Goal: Task Accomplishment & Management: Understand process/instructions

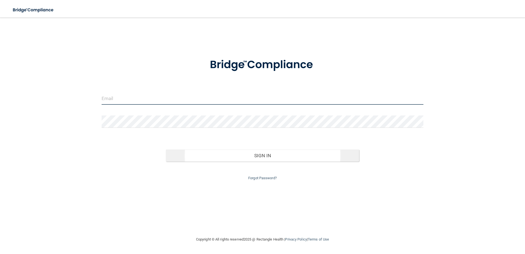
type input "[PERSON_NAME][EMAIL_ADDRESS][DOMAIN_NAME]"
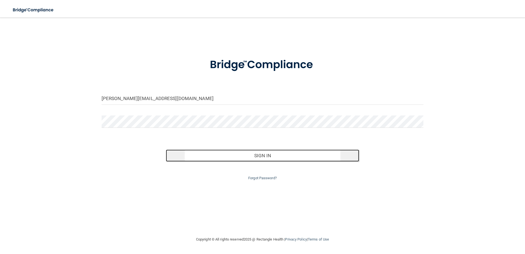
click at [253, 157] on button "Sign In" at bounding box center [262, 155] width 193 height 12
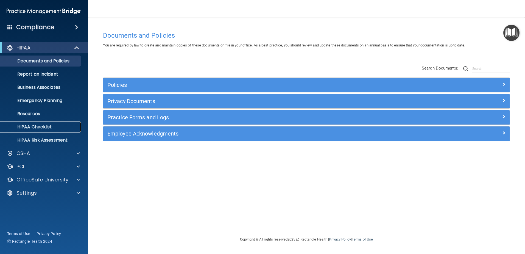
click at [57, 125] on p "HIPAA Checklist" at bounding box center [41, 126] width 75 height 5
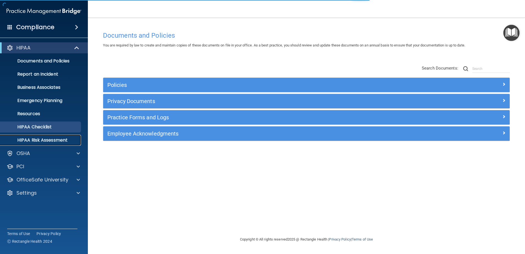
click at [53, 138] on p "HIPAA Risk Assessment" at bounding box center [41, 139] width 75 height 5
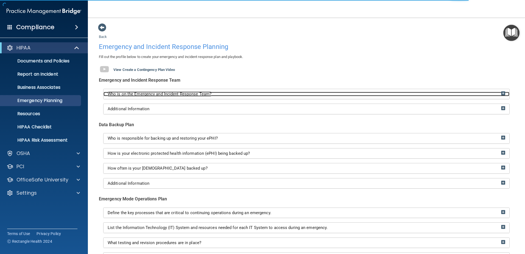
click at [188, 93] on span "Who is on the Emergency and Incident Response Team?" at bounding box center [160, 93] width 104 height 5
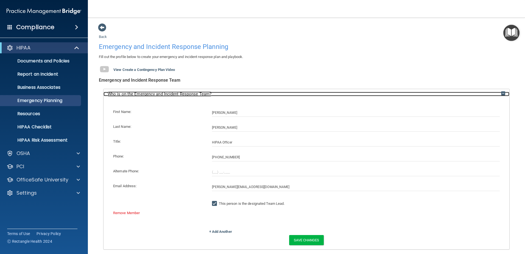
click at [188, 93] on span "Who is on the Emergency and Incident Response Team?" at bounding box center [160, 93] width 104 height 5
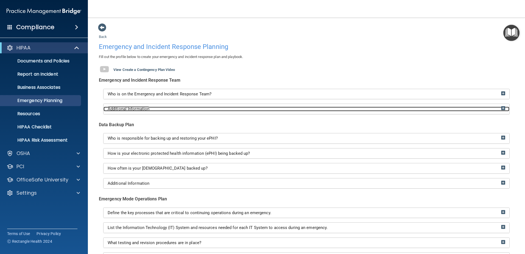
click at [169, 109] on div "Additional Information" at bounding box center [306, 108] width 406 height 5
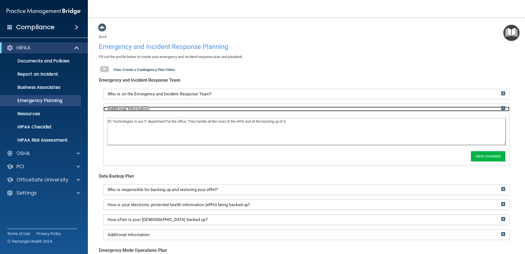
click at [169, 109] on div "Additional Information" at bounding box center [306, 108] width 406 height 5
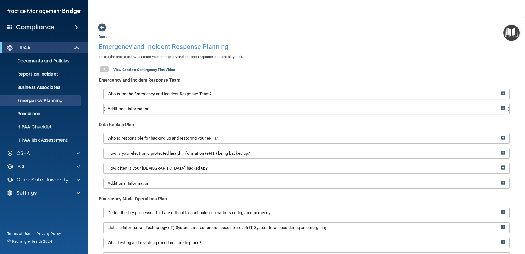
click at [169, 109] on div "Additional Information" at bounding box center [306, 108] width 406 height 5
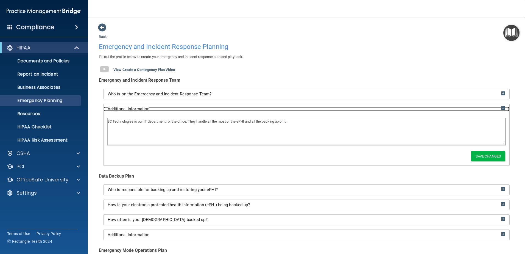
click at [169, 109] on div "Additional Information" at bounding box center [306, 108] width 406 height 5
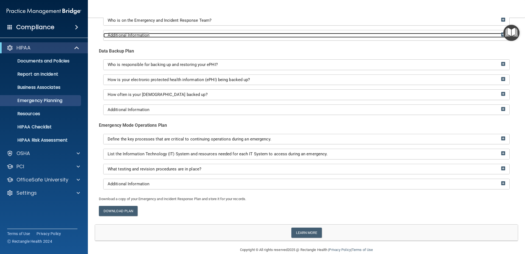
scroll to position [83, 0]
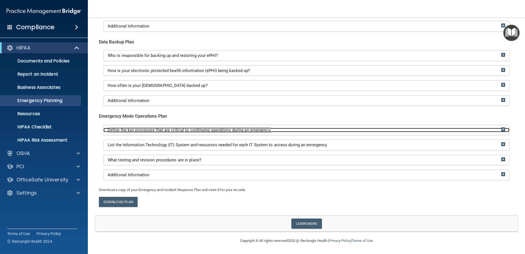
click at [162, 131] on span "Define the key processes that are critical to continuing operations during an e…" at bounding box center [190, 129] width 164 height 5
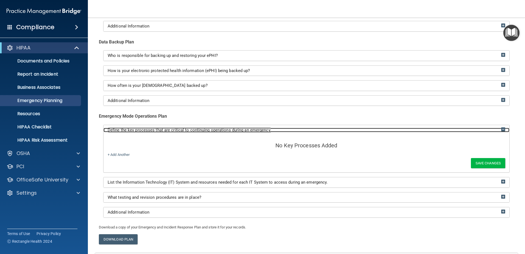
click at [162, 131] on span "Define the key processes that are critical to continuing operations during an e…" at bounding box center [190, 129] width 164 height 5
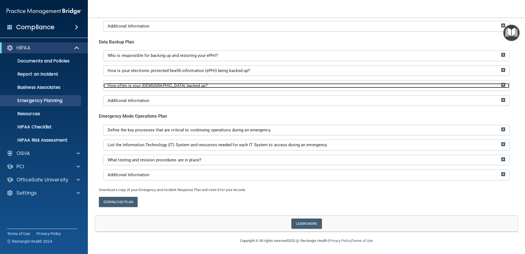
click at [143, 84] on span "How often is your ePHI backed up?" at bounding box center [158, 85] width 100 height 5
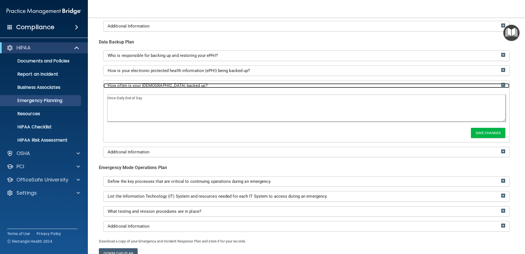
click at [143, 84] on span "How often is your ePHI backed up?" at bounding box center [158, 85] width 100 height 5
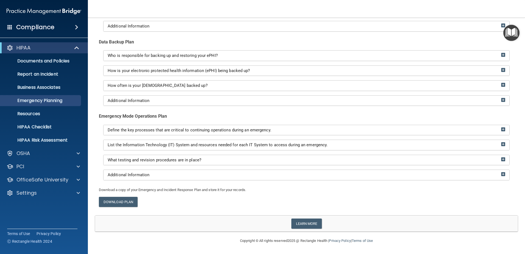
click at [156, 64] on div "Who is responsible for backing up and restoring your ePHI? Responsible Team Mem…" at bounding box center [306, 77] width 415 height 55
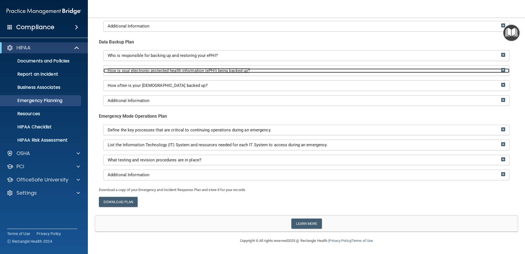
click at [153, 69] on span "How is your electronic protected health information (ePHI) being backed up?" at bounding box center [179, 70] width 142 height 5
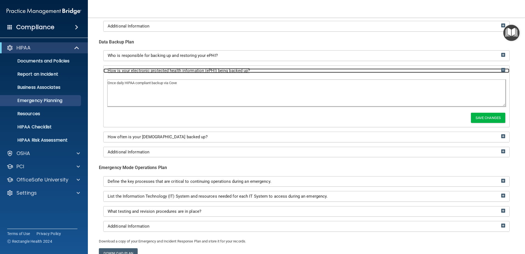
click at [153, 69] on span "How is your electronic protected health information (ePHI) being backed up?" at bounding box center [179, 70] width 142 height 5
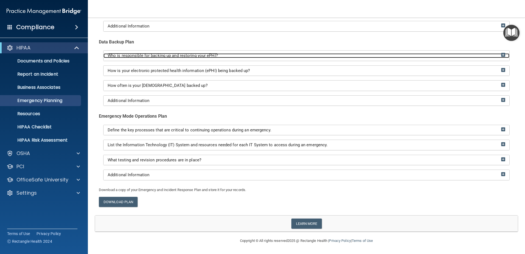
click at [157, 56] on span "Who is responsible for backing up and restoring your ePHI?" at bounding box center [163, 55] width 110 height 5
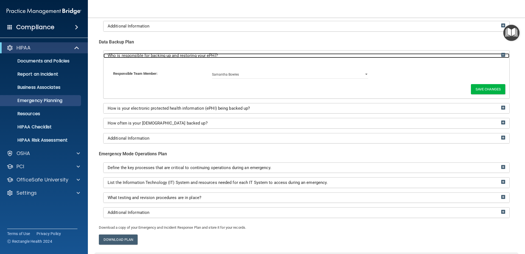
click at [157, 56] on span "Who is responsible for backing up and restoring your ePHI?" at bounding box center [163, 55] width 110 height 5
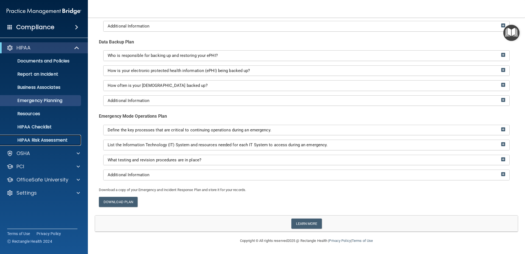
click at [51, 143] on link "HIPAA Risk Assessment" at bounding box center [38, 139] width 86 height 11
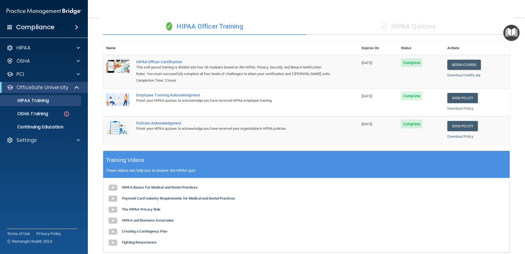
scroll to position [27, 0]
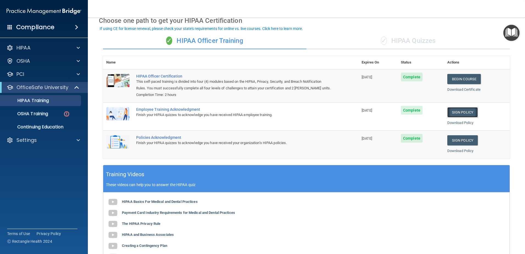
click at [463, 110] on link "Sign Policy" at bounding box center [462, 112] width 30 height 10
click at [459, 138] on link "Sign Policy" at bounding box center [462, 140] width 30 height 10
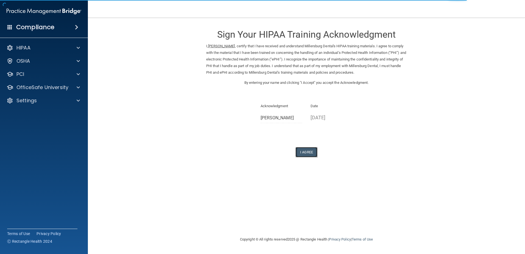
click at [308, 153] on button "I Agree" at bounding box center [306, 152] width 22 height 10
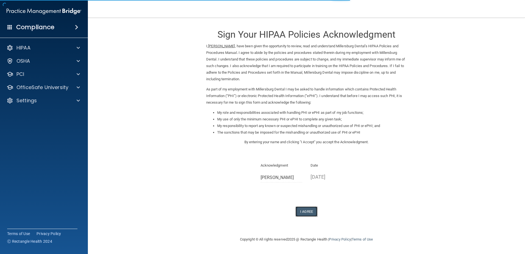
click at [302, 208] on button "I Agree" at bounding box center [306, 211] width 22 height 10
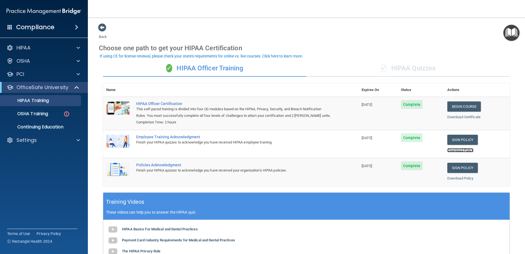
click at [465, 151] on link "Download Policy" at bounding box center [460, 150] width 26 height 4
click at [51, 113] on div "OSHA Training" at bounding box center [41, 113] width 75 height 5
